Goal: Task Accomplishment & Management: Manage account settings

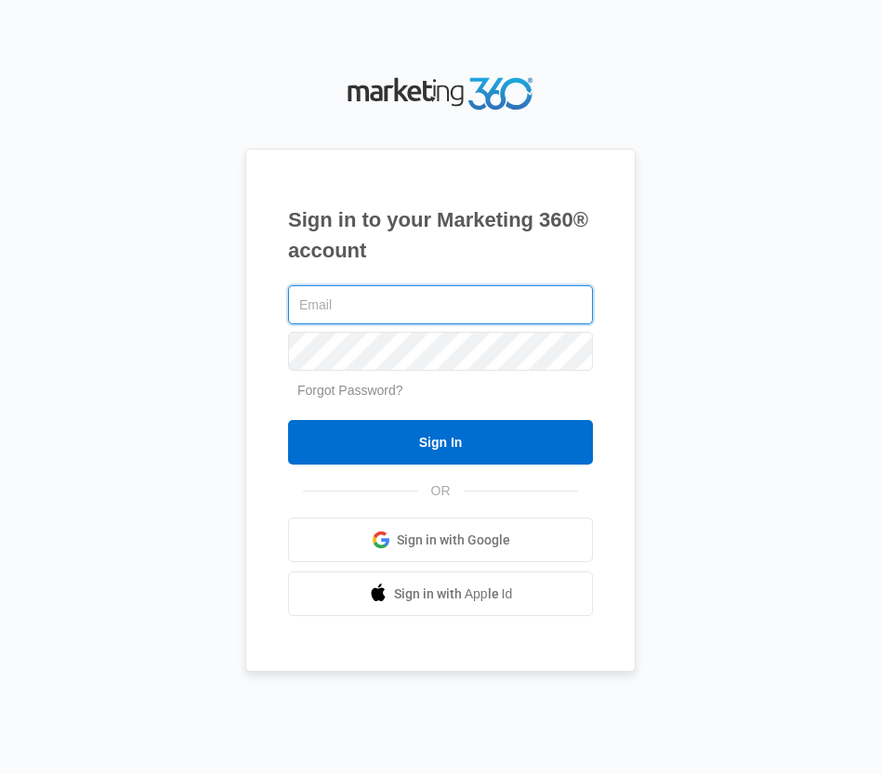
click at [378, 302] on input "text" at bounding box center [440, 304] width 305 height 39
type input "[EMAIL_ADDRESS][PERSON_NAME][DOMAIN_NAME]"
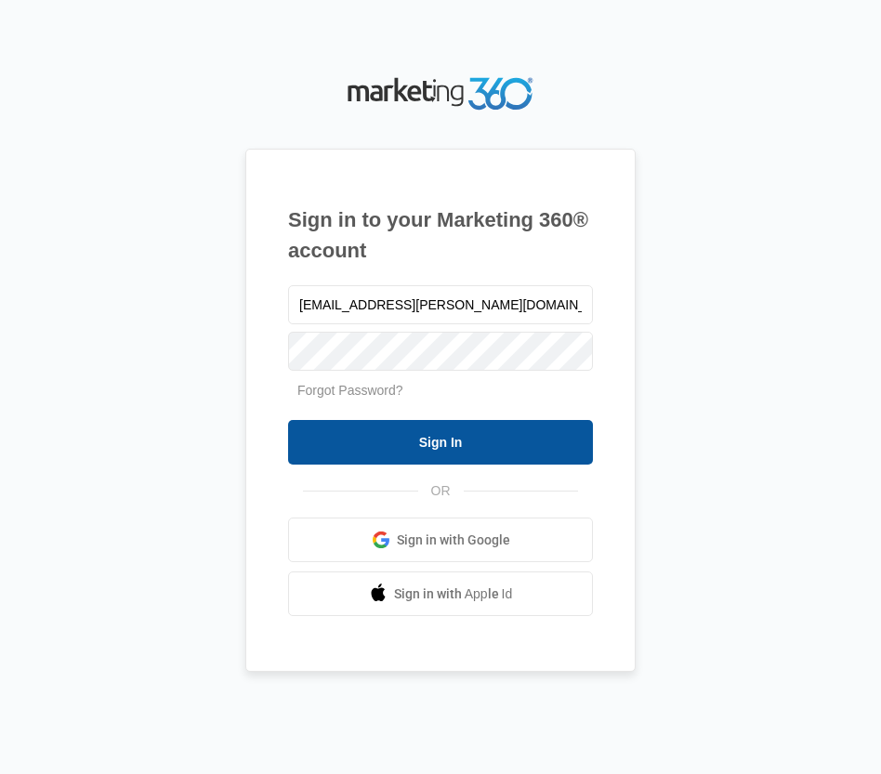
click at [458, 452] on input "Sign In" at bounding box center [440, 442] width 305 height 45
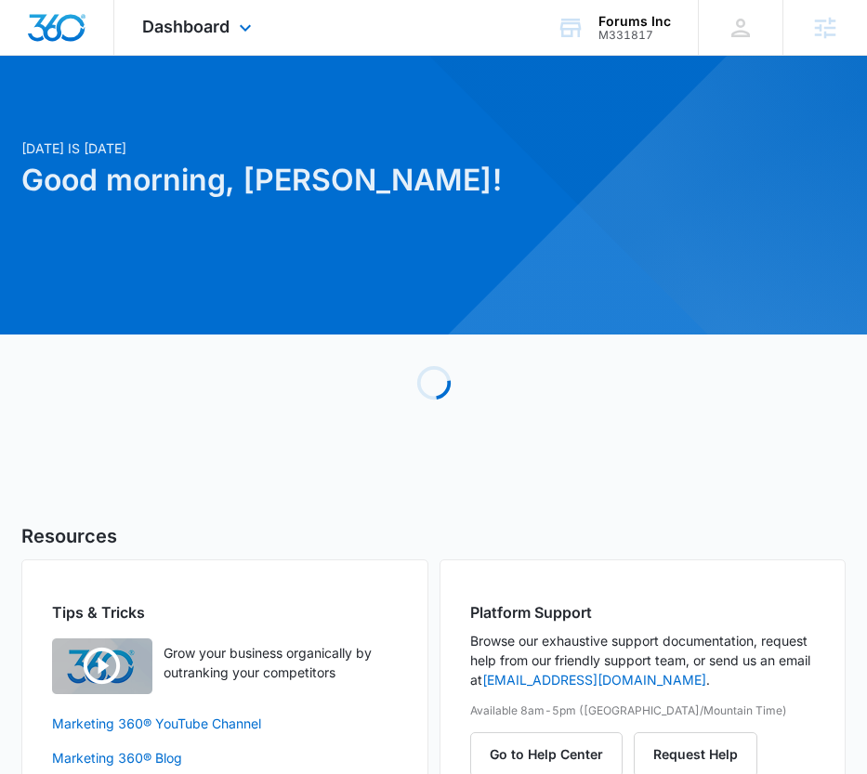
click at [212, 15] on div "Dashboard Apps Reputation Websites Forms CRM Email Social Shop Payments POS Con…" at bounding box center [199, 27] width 170 height 55
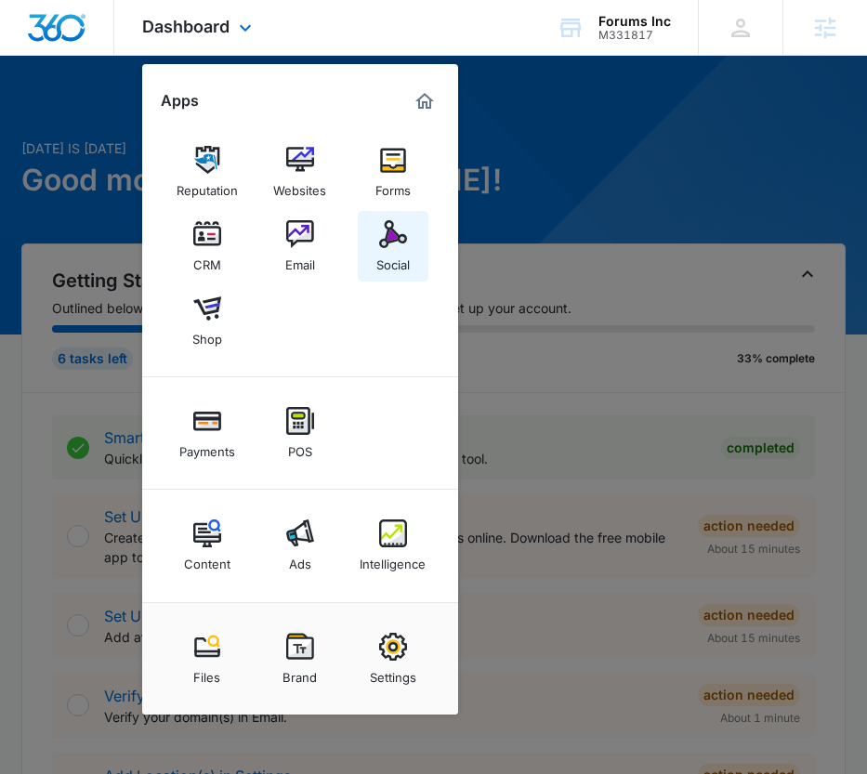
click at [390, 235] on img at bounding box center [393, 234] width 28 height 28
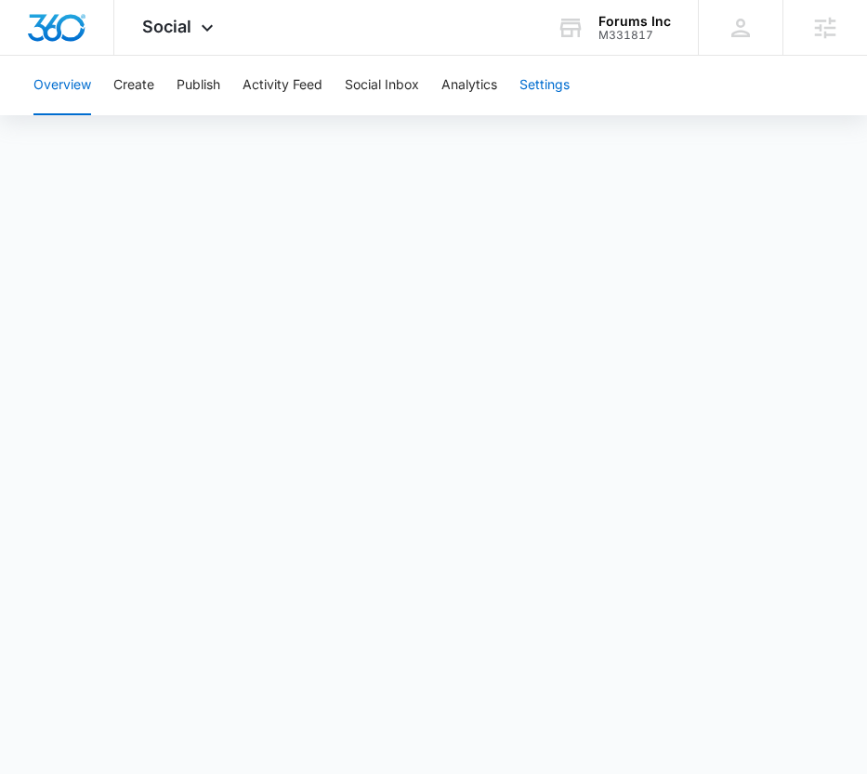
click at [544, 101] on button "Settings" at bounding box center [545, 86] width 50 height 60
click at [562, 79] on button "Settings" at bounding box center [545, 86] width 50 height 60
